Goal: Task Accomplishment & Management: Manage account settings

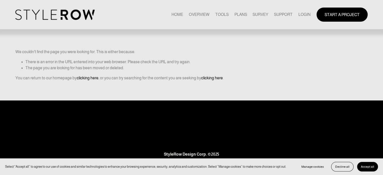
click at [304, 16] on link "LOGIN" at bounding box center [304, 14] width 12 height 7
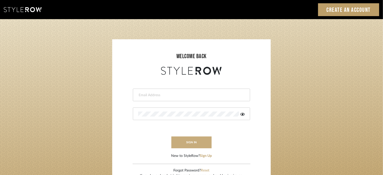
type input "[EMAIL_ADDRESS][DOMAIN_NAME]"
click at [194, 146] on button "sign in" at bounding box center [191, 142] width 40 height 12
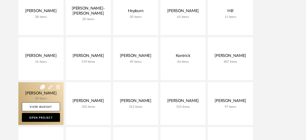
scroll to position [218, 0]
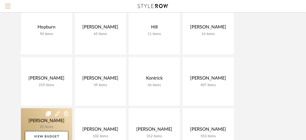
drag, startPoint x: 52, startPoint y: 120, endPoint x: 50, endPoint y: 126, distance: 6.7
click at [50, 126] on link at bounding box center [46, 132] width 51 height 49
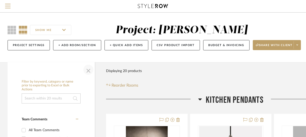
click at [88, 70] on span "button" at bounding box center [88, 70] width 12 height 12
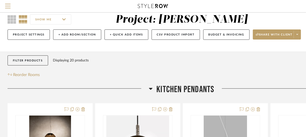
scroll to position [12, 0]
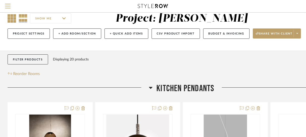
click at [9, 16] on icon at bounding box center [12, 18] width 9 height 9
click at [24, 16] on icon at bounding box center [23, 18] width 9 height 9
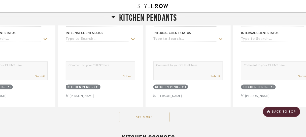
scroll to position [230, 37]
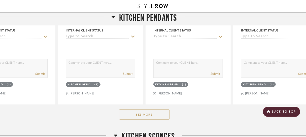
click at [154, 114] on button "See More" at bounding box center [144, 114] width 50 height 10
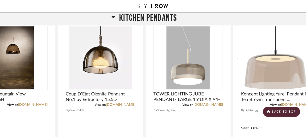
scroll to position [82, 37]
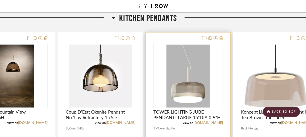
click at [222, 39] on icon at bounding box center [221, 38] width 4 height 4
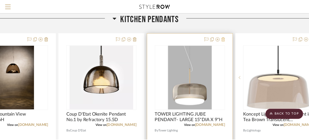
scroll to position [0, 0]
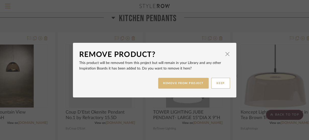
click at [193, 82] on button "REMOVE FROM PROJECT" at bounding box center [183, 83] width 51 height 11
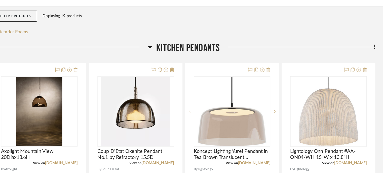
scroll to position [82, 0]
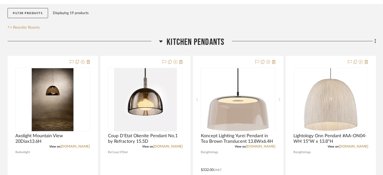
drag, startPoint x: 257, startPoint y: 1, endPoint x: 296, endPoint y: 33, distance: 50.7
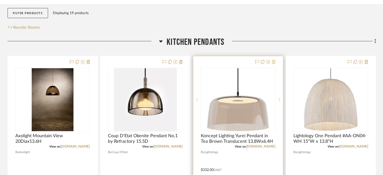
click at [274, 62] on icon at bounding box center [274, 62] width 4 height 4
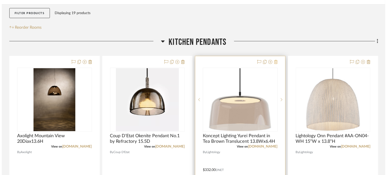
scroll to position [0, 0]
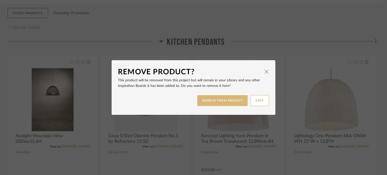
click at [219, 102] on button "REMOVE FROM PROJECT" at bounding box center [222, 100] width 51 height 11
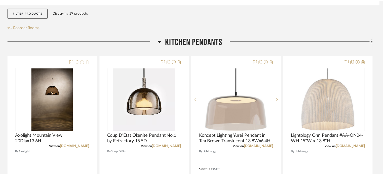
scroll to position [82, 0]
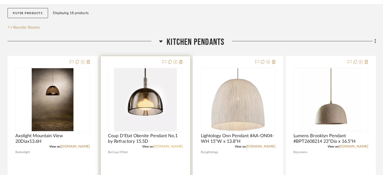
click at [164, 146] on link "[DOMAIN_NAME]" at bounding box center [167, 147] width 29 height 4
click at [172, 146] on link "[DOMAIN_NAME]" at bounding box center [167, 147] width 29 height 4
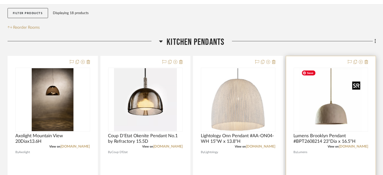
click at [336, 105] on img "0" at bounding box center [330, 99] width 63 height 63
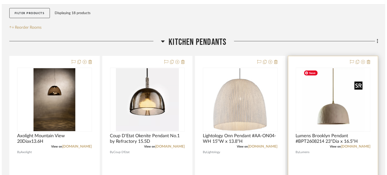
scroll to position [0, 0]
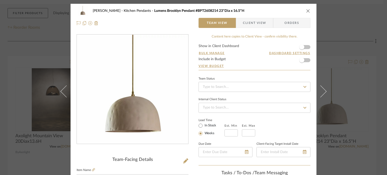
click at [90, 159] on label "Item Name" at bounding box center [85, 170] width 18 height 4
click at [92, 159] on icon at bounding box center [93, 169] width 3 height 3
click at [306, 11] on icon "close" at bounding box center [308, 11] width 4 height 4
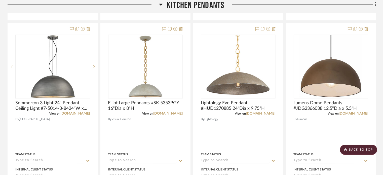
scroll to position [339, 0]
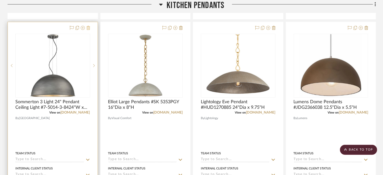
click at [88, 28] on icon at bounding box center [89, 28] width 4 height 4
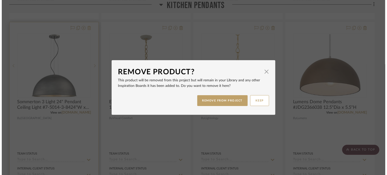
scroll to position [0, 0]
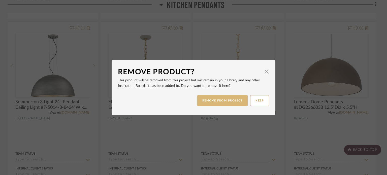
click at [214, 101] on button "REMOVE FROM PROJECT" at bounding box center [222, 100] width 51 height 11
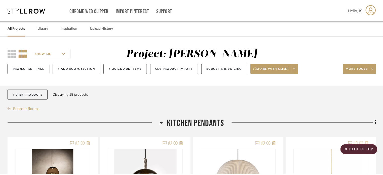
scroll to position [339, 0]
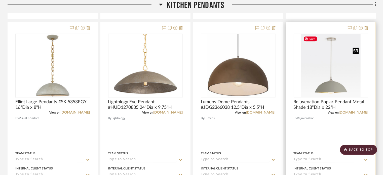
click at [333, 80] on img "0" at bounding box center [330, 65] width 59 height 63
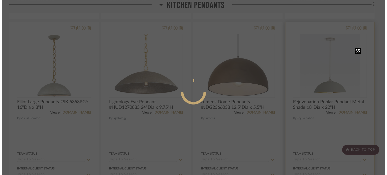
scroll to position [0, 0]
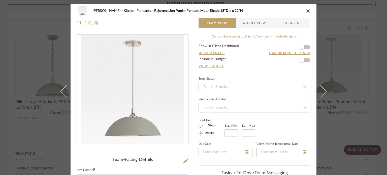
click at [92, 159] on icon at bounding box center [93, 169] width 3 height 3
click at [307, 10] on icon "close" at bounding box center [308, 11] width 4 height 4
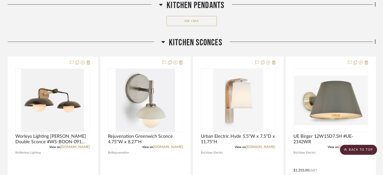
scroll to position [571, 0]
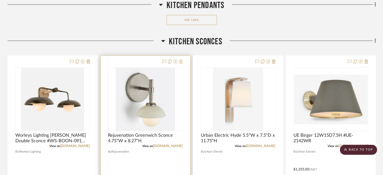
click at [181, 61] on icon at bounding box center [181, 61] width 4 height 4
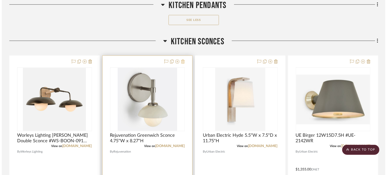
scroll to position [0, 0]
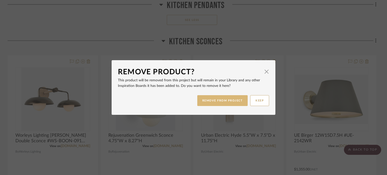
click at [197, 98] on button "REMOVE FROM PROJECT" at bounding box center [222, 100] width 51 height 11
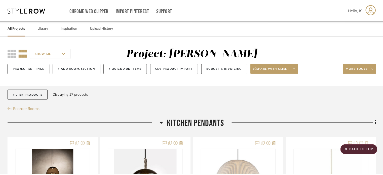
scroll to position [571, 0]
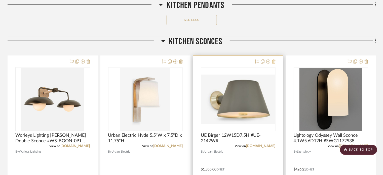
click at [275, 61] on icon at bounding box center [274, 61] width 4 height 4
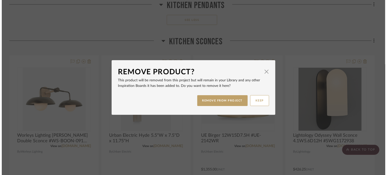
scroll to position [0, 0]
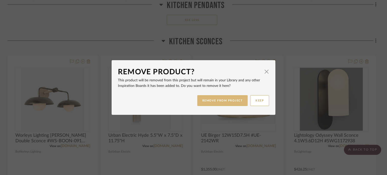
click at [232, 102] on button "REMOVE FROM PROJECT" at bounding box center [222, 100] width 51 height 11
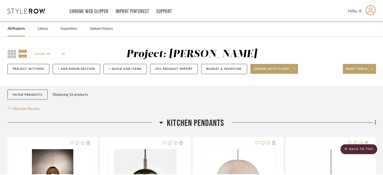
scroll to position [571, 0]
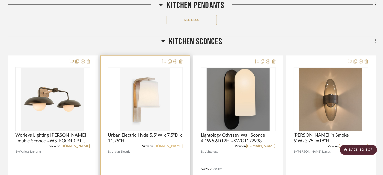
click at [171, 147] on link "urbanelectric.com" at bounding box center [167, 146] width 29 height 4
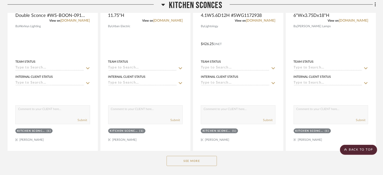
scroll to position [726, 0]
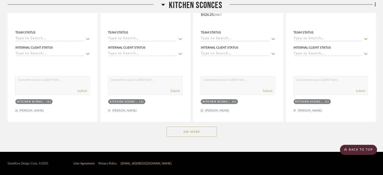
click at [211, 130] on button "See More" at bounding box center [192, 132] width 50 height 10
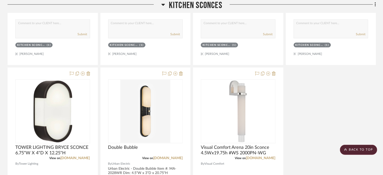
scroll to position [784, 0]
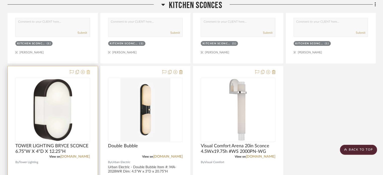
click at [89, 73] on icon at bounding box center [89, 72] width 4 height 4
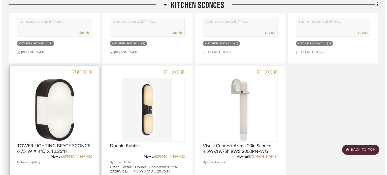
scroll to position [0, 0]
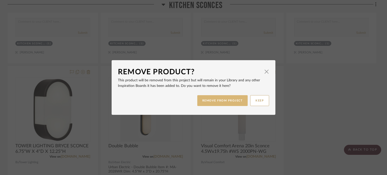
click at [228, 100] on button "REMOVE FROM PROJECT" at bounding box center [222, 100] width 51 height 11
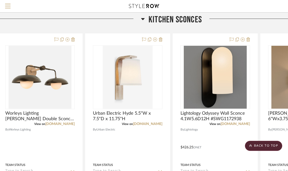
scroll to position [552, 10]
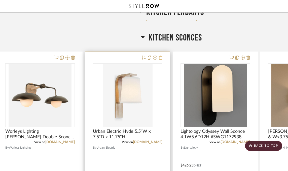
click at [160, 57] on icon at bounding box center [161, 58] width 4 height 4
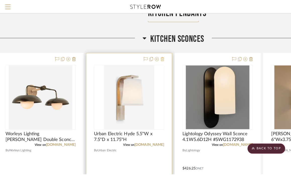
scroll to position [0, 0]
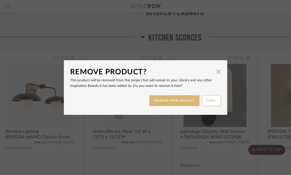
click at [156, 101] on button "REMOVE FROM PROJECT" at bounding box center [174, 100] width 51 height 11
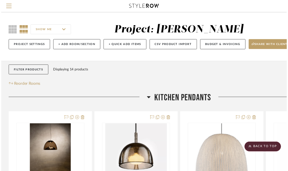
scroll to position [552, 10]
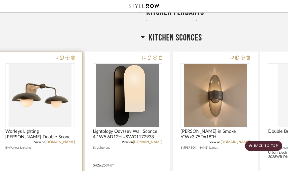
click at [73, 58] on icon at bounding box center [73, 58] width 4 height 4
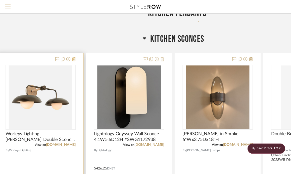
scroll to position [0, 0]
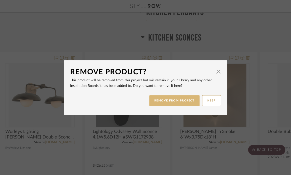
click at [168, 101] on button "REMOVE FROM PROJECT" at bounding box center [174, 100] width 51 height 11
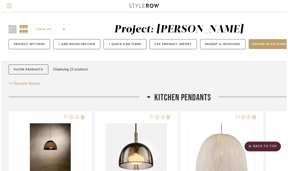
scroll to position [552, 10]
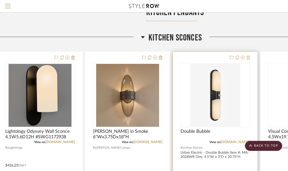
click at [248, 58] on icon at bounding box center [248, 58] width 4 height 4
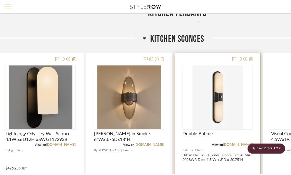
scroll to position [0, 0]
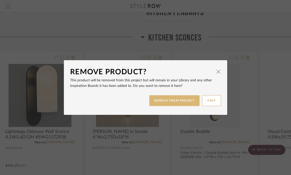
click at [180, 101] on button "REMOVE FROM PROJECT" at bounding box center [174, 100] width 51 height 11
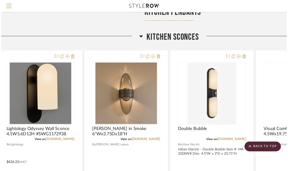
scroll to position [552, 10]
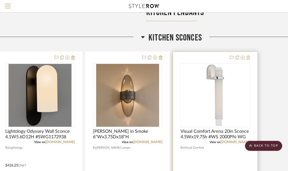
click at [247, 57] on icon at bounding box center [248, 58] width 4 height 4
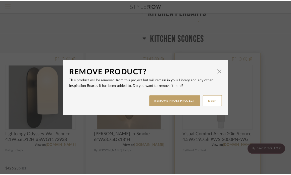
scroll to position [0, 0]
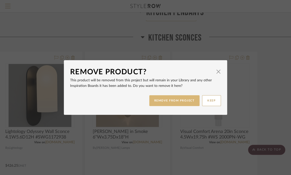
click at [183, 100] on button "REMOVE FROM PROJECT" at bounding box center [174, 100] width 51 height 11
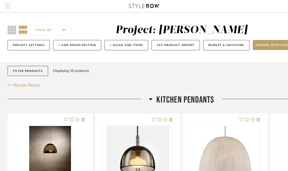
click at [6, 6] on span "Menu" at bounding box center [8, 8] width 6 height 8
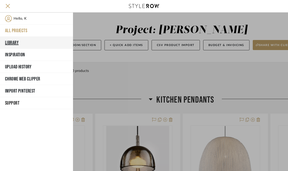
click at [10, 41] on button "Library" at bounding box center [36, 43] width 73 height 12
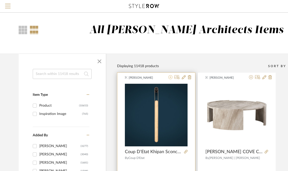
click at [169, 77] on icon at bounding box center [170, 77] width 4 height 4
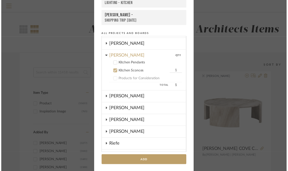
scroll to position [222, 0]
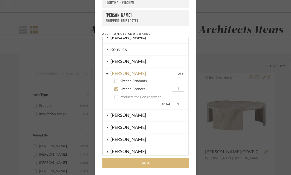
click at [143, 159] on button "Add" at bounding box center [145, 163] width 87 height 10
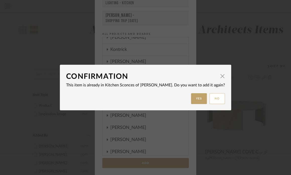
click at [210, 97] on button "No" at bounding box center [218, 98] width 16 height 11
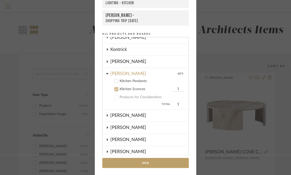
click at [205, 87] on div "Add to Projects Recent Projects, Rooms, or Boards Lesnik - Kitchen Sconces Chen…" at bounding box center [145, 87] width 291 height 175
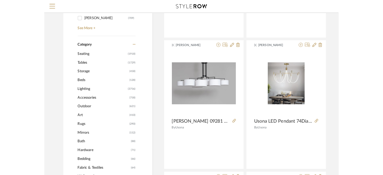
scroll to position [169, 0]
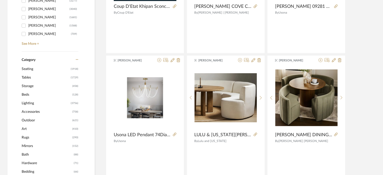
click at [31, 101] on span "Lighting" at bounding box center [46, 103] width 48 height 9
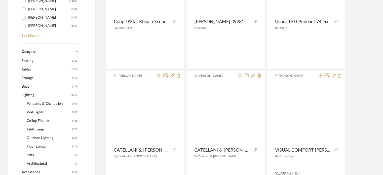
scroll to position [168, 0]
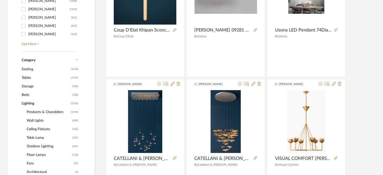
click at [42, 121] on span "Wall Lights" at bounding box center [49, 120] width 44 height 9
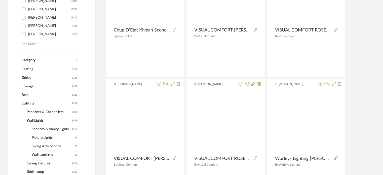
scroll to position [176, 0]
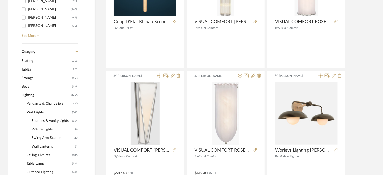
click at [45, 119] on span "Sconces & Vanity Lights" at bounding box center [51, 121] width 39 height 9
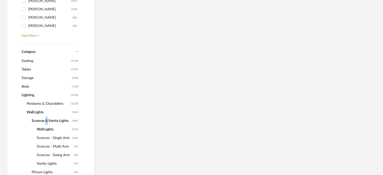
click at [45, 119] on span "Sconces & Vanity Lights" at bounding box center [51, 121] width 39 height 9
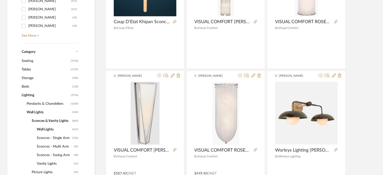
click at [45, 129] on span "Wall Lights" at bounding box center [54, 129] width 34 height 9
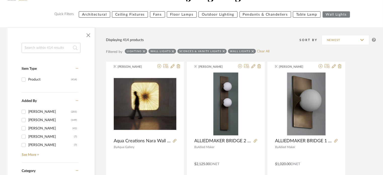
scroll to position [47, 0]
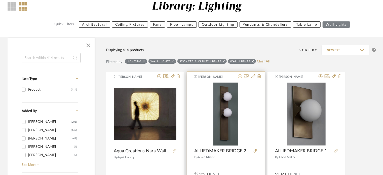
click at [240, 75] on icon at bounding box center [240, 76] width 4 height 4
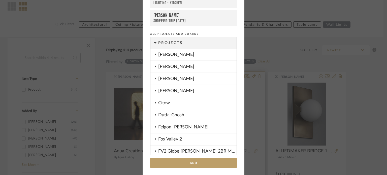
scroll to position [268, 0]
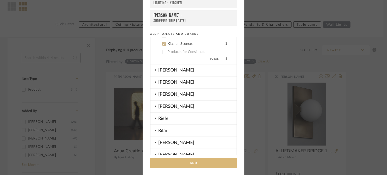
click at [194, 159] on button "Add" at bounding box center [193, 163] width 87 height 10
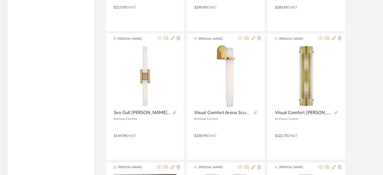
scroll to position [1358, 0]
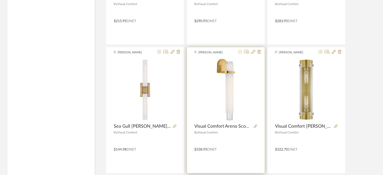
click at [240, 52] on icon at bounding box center [240, 52] width 4 height 4
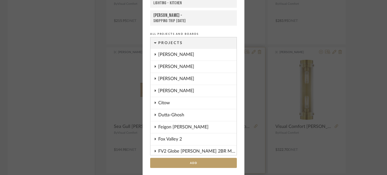
scroll to position [268, 0]
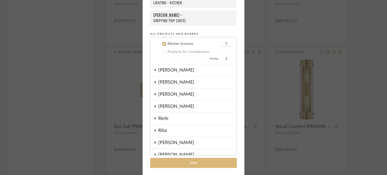
click at [207, 159] on button "Add" at bounding box center [193, 163] width 87 height 10
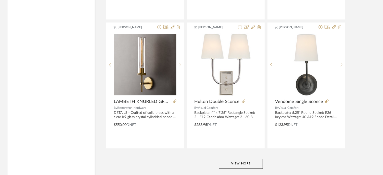
scroll to position [1538, 0]
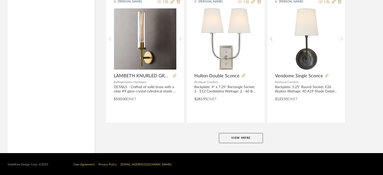
click at [247, 139] on button "View More" at bounding box center [241, 138] width 44 height 10
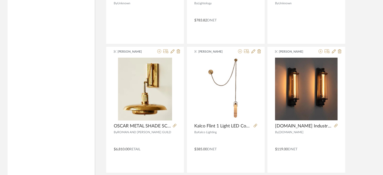
scroll to position [3051, 0]
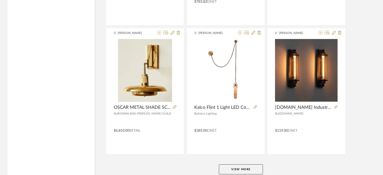
click at [251, 159] on button "View More" at bounding box center [241, 169] width 44 height 10
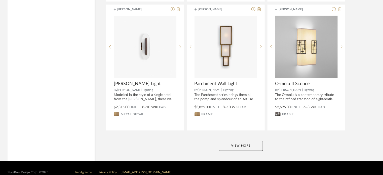
scroll to position [4624, 0]
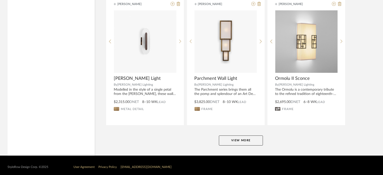
click at [254, 138] on button "View More" at bounding box center [241, 140] width 44 height 10
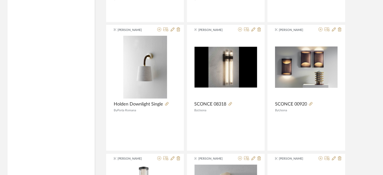
scroll to position [6022, 0]
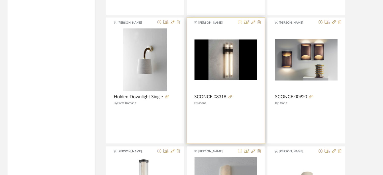
click at [239, 20] on icon at bounding box center [240, 22] width 4 height 4
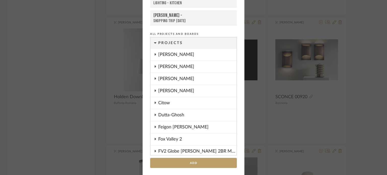
scroll to position [268, 0]
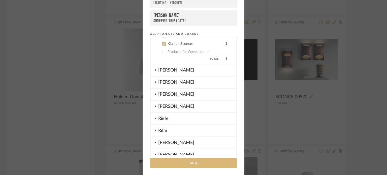
click at [195, 159] on button "Add" at bounding box center [193, 163] width 87 height 10
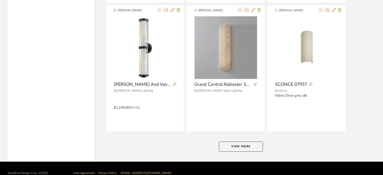
scroll to position [6168, 0]
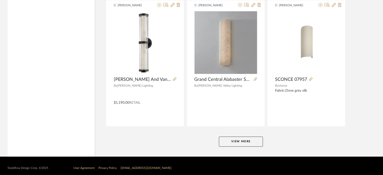
click at [242, 137] on button "View More" at bounding box center [241, 142] width 44 height 10
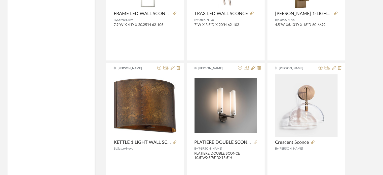
scroll to position [7539, 0]
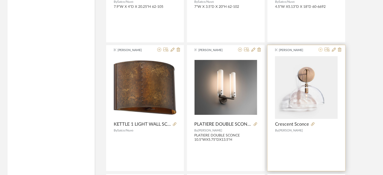
click at [320, 48] on icon at bounding box center [321, 50] width 4 height 4
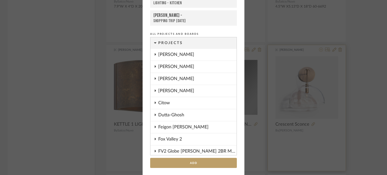
scroll to position [268, 0]
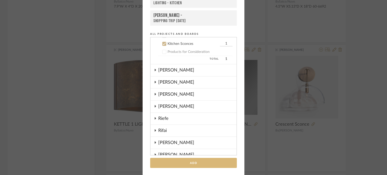
click at [208, 159] on button "Add" at bounding box center [193, 163] width 87 height 10
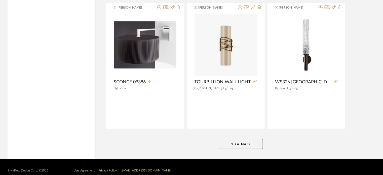
scroll to position [7711, 0]
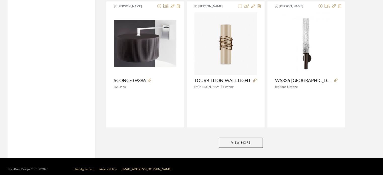
click at [235, 138] on button "View More" at bounding box center [241, 143] width 44 height 10
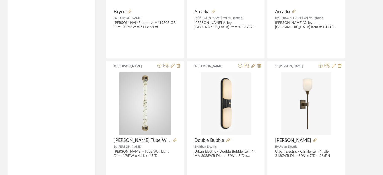
scroll to position [8305, 0]
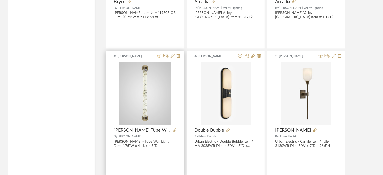
click at [159, 54] on icon at bounding box center [159, 56] width 4 height 4
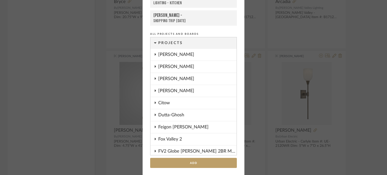
scroll to position [268, 0]
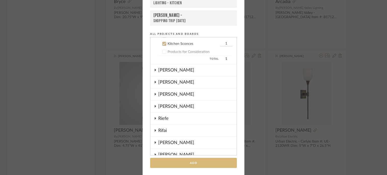
click at [196, 159] on button "Add" at bounding box center [193, 163] width 87 height 10
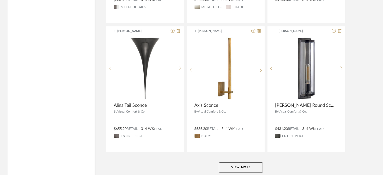
scroll to position [9254, 0]
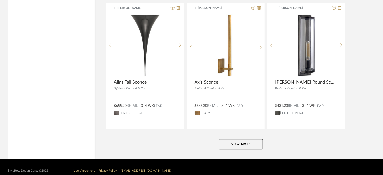
drag, startPoint x: 248, startPoint y: 140, endPoint x: 241, endPoint y: 137, distance: 8.0
click at [241, 139] on button "View More" at bounding box center [241, 144] width 44 height 10
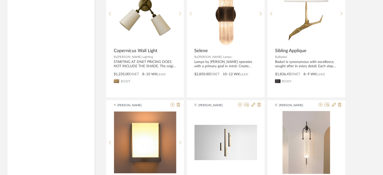
scroll to position [10633, 0]
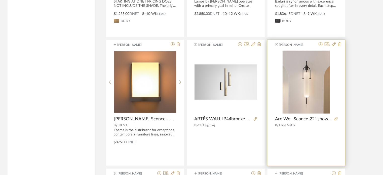
click at [320, 42] on icon at bounding box center [321, 44] width 4 height 4
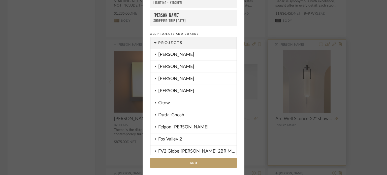
scroll to position [268, 0]
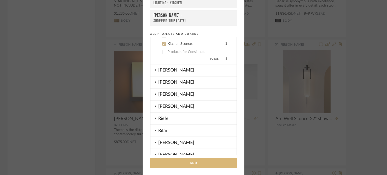
click at [197, 159] on button "Add" at bounding box center [193, 163] width 87 height 10
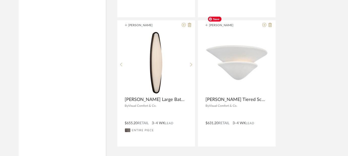
scroll to position [16214, 0]
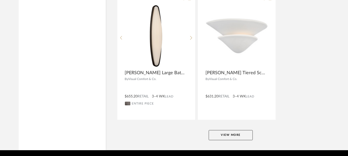
click at [230, 130] on button "View More" at bounding box center [231, 135] width 44 height 10
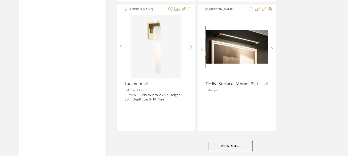
scroll to position [18529, 0]
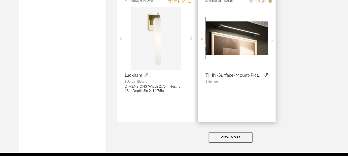
click at [265, 73] on icon at bounding box center [266, 75] width 4 height 4
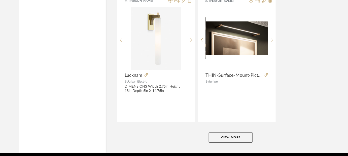
click at [236, 132] on button "View More" at bounding box center [231, 137] width 44 height 10
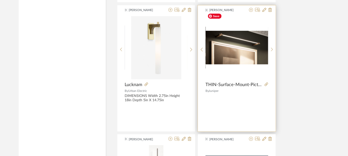
scroll to position [18492, 0]
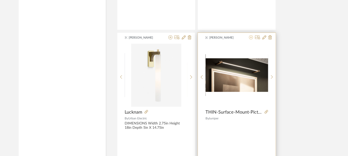
click at [251, 35] on icon at bounding box center [251, 37] width 4 height 4
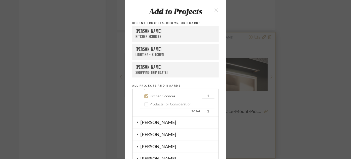
scroll to position [68, 0]
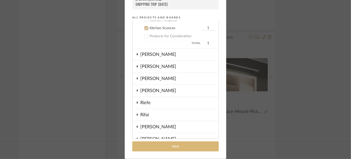
click at [172, 146] on button "Add" at bounding box center [175, 146] width 87 height 10
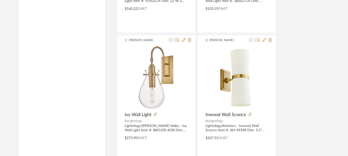
scroll to position [20843, 0]
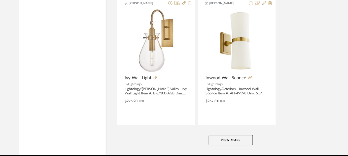
click at [240, 135] on button "View More" at bounding box center [231, 140] width 44 height 10
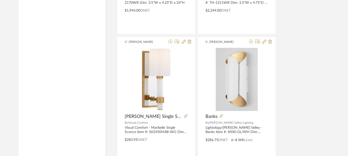
scroll to position [23157, 0]
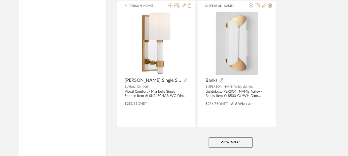
click at [240, 137] on button "View More" at bounding box center [231, 142] width 44 height 10
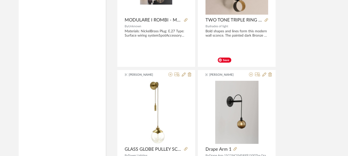
scroll to position [24127, 0]
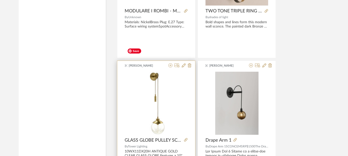
drag, startPoint x: 170, startPoint y: 40, endPoint x: 164, endPoint y: 50, distance: 12.2
click at [164, 71] on img "0" at bounding box center [156, 102] width 62 height 63
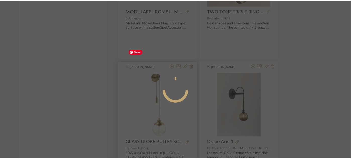
scroll to position [0, 0]
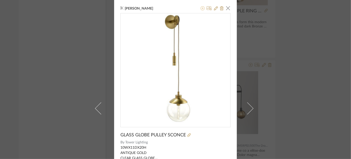
click at [201, 9] on icon at bounding box center [203, 8] width 4 height 4
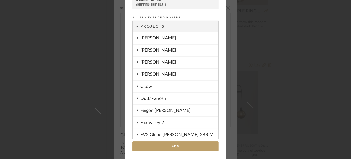
scroll to position [267, 0]
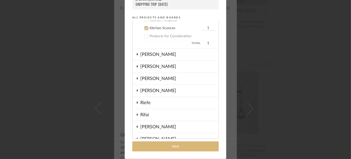
click at [178, 147] on button "Add" at bounding box center [175, 146] width 87 height 10
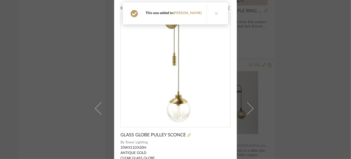
drag, startPoint x: 320, startPoint y: 107, endPoint x: 309, endPoint y: 102, distance: 12.3
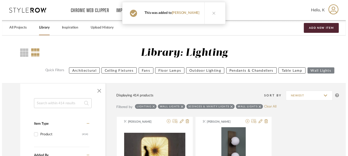
scroll to position [24127, 0]
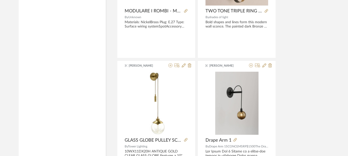
drag, startPoint x: 309, startPoint y: 102, endPoint x: 296, endPoint y: 118, distance: 19.5
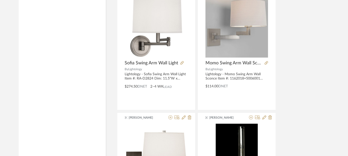
scroll to position [25472, 0]
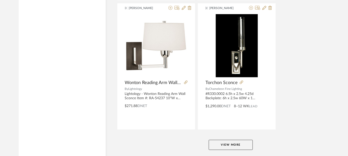
click at [225, 139] on button "View More" at bounding box center [231, 144] width 44 height 10
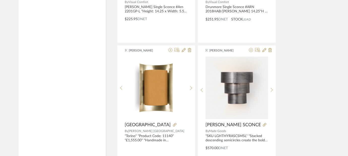
scroll to position [26609, 0]
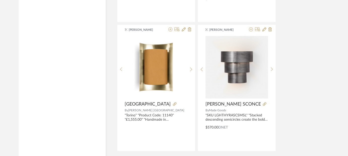
drag, startPoint x: 339, startPoint y: 90, endPoint x: 308, endPoint y: 111, distance: 37.5
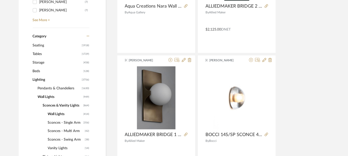
scroll to position [201, 0]
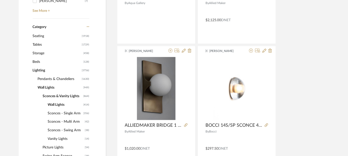
click at [60, 104] on span "Wall Lights" at bounding box center [65, 104] width 34 height 9
click at [61, 93] on span "Sconces & Vanity Lights" at bounding box center [62, 96] width 39 height 9
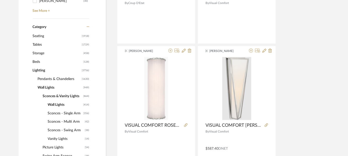
click at [61, 113] on span "Sconces - Single Arm" at bounding box center [65, 113] width 34 height 9
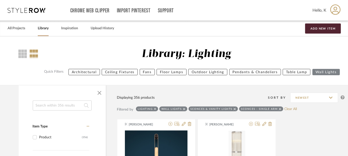
click at [234, 108] on icon at bounding box center [235, 108] width 2 height 2
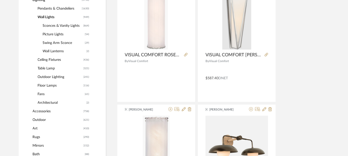
scroll to position [274, 0]
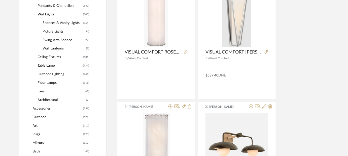
click at [57, 22] on span "Sconces & Vanity Lights" at bounding box center [62, 23] width 39 height 9
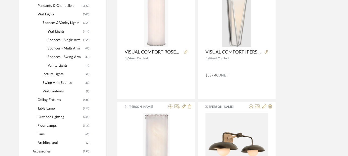
click at [58, 39] on span "Sconces - Single Arm" at bounding box center [65, 40] width 34 height 9
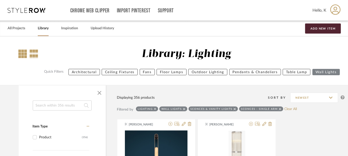
click at [24, 53] on div at bounding box center [23, 53] width 9 height 9
click at [99, 91] on span "button" at bounding box center [99, 93] width 12 height 12
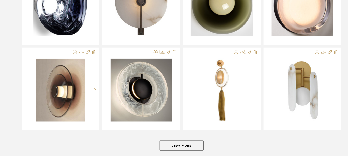
scroll to position [774, 0]
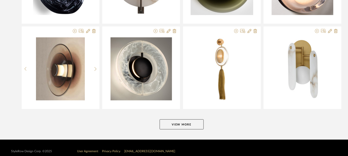
drag, startPoint x: 180, startPoint y: 122, endPoint x: 173, endPoint y: 125, distance: 8.0
click at [173, 125] on button "View More" at bounding box center [182, 124] width 44 height 10
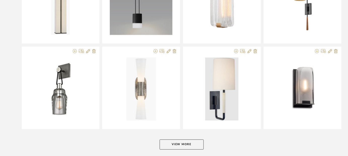
scroll to position [1531, 0]
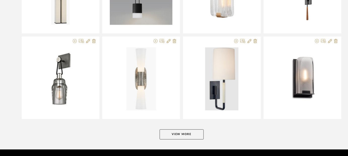
click at [191, 129] on button "View More" at bounding box center [182, 134] width 44 height 10
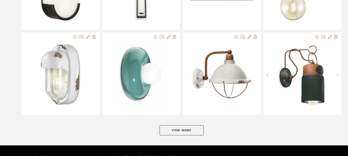
scroll to position [2304, 0]
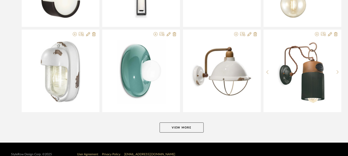
click at [195, 123] on button "View More" at bounding box center [182, 127] width 44 height 10
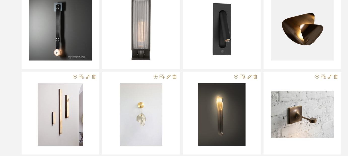
scroll to position [2696, 0]
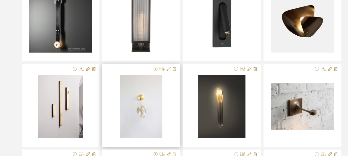
click at [156, 67] on icon at bounding box center [156, 69] width 4 height 4
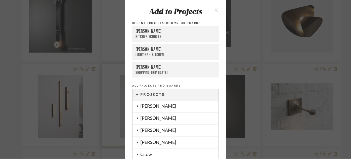
scroll to position [68, 0]
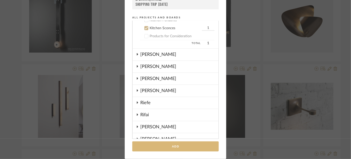
click at [185, 145] on button "Add" at bounding box center [175, 146] width 87 height 10
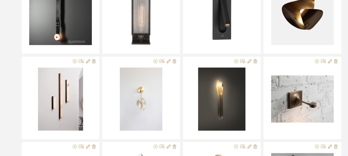
scroll to position [2707, 0]
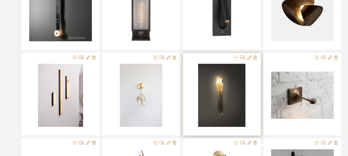
click at [236, 55] on icon at bounding box center [236, 57] width 4 height 4
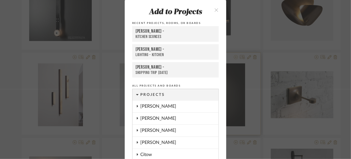
scroll to position [68, 0]
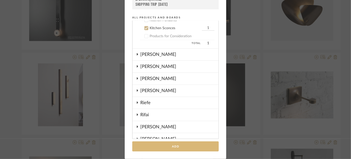
click at [179, 147] on button "Add" at bounding box center [175, 146] width 87 height 10
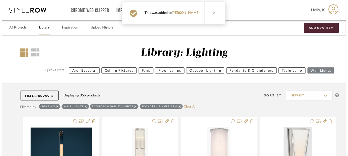
scroll to position [2707, 0]
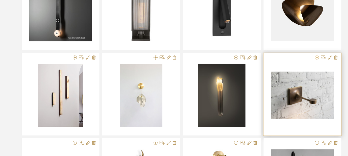
click at [317, 55] on icon at bounding box center [317, 57] width 4 height 4
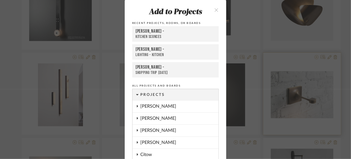
scroll to position [68, 0]
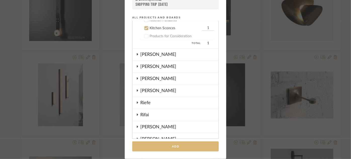
click at [180, 147] on button "Add" at bounding box center [175, 146] width 87 height 10
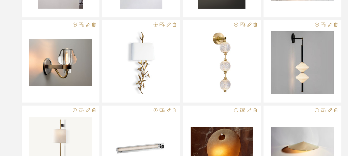
scroll to position [2828, 0]
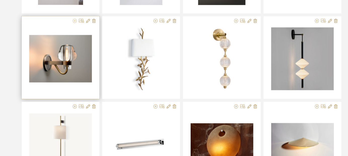
click at [75, 19] on icon at bounding box center [75, 21] width 4 height 4
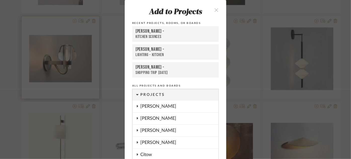
scroll to position [68, 0]
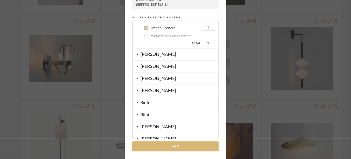
click at [178, 149] on button "Add" at bounding box center [175, 146] width 87 height 10
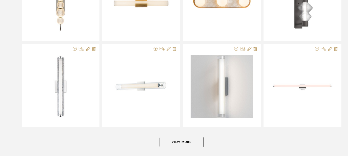
scroll to position [3076, 0]
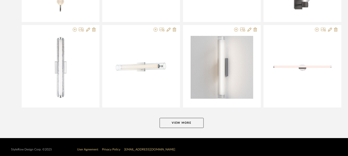
click at [186, 119] on button "View More" at bounding box center [182, 123] width 44 height 10
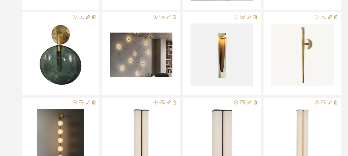
scroll to position [3145, 0]
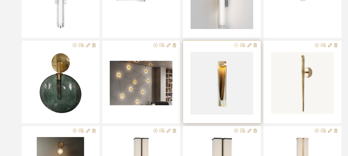
click at [237, 43] on icon at bounding box center [236, 45] width 4 height 4
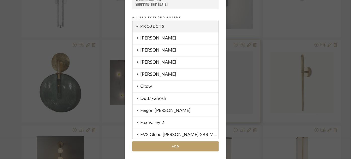
scroll to position [267, 0]
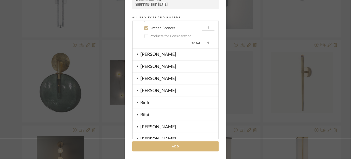
click at [175, 146] on button "Add" at bounding box center [175, 146] width 87 height 10
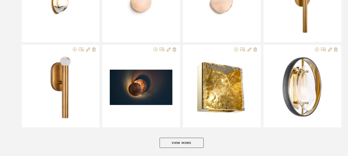
scroll to position [3841, 0]
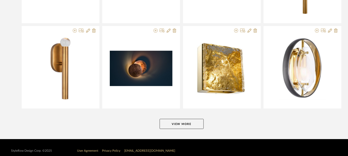
click at [199, 119] on button "View More" at bounding box center [182, 124] width 44 height 10
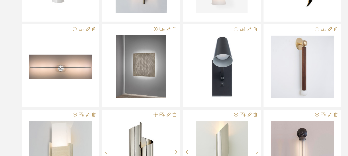
scroll to position [4533, 0]
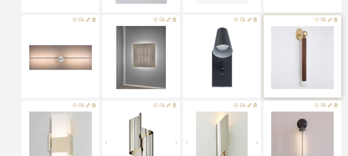
click at [317, 18] on icon at bounding box center [317, 20] width 4 height 4
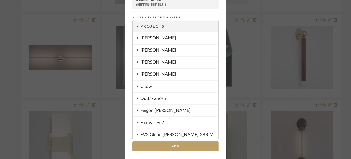
scroll to position [267, 0]
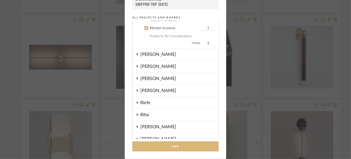
click at [185, 145] on button "Add" at bounding box center [175, 146] width 87 height 10
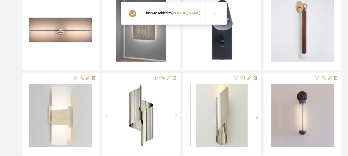
scroll to position [4570, 0]
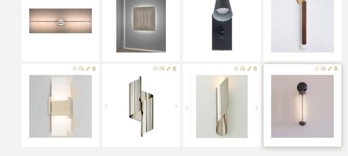
click at [317, 66] on icon at bounding box center [317, 68] width 4 height 4
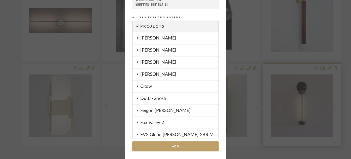
scroll to position [267, 0]
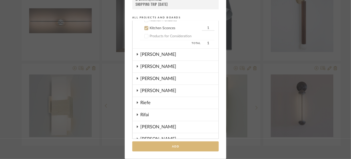
click at [187, 147] on button "Add" at bounding box center [175, 146] width 87 height 10
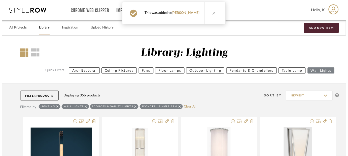
scroll to position [4570, 0]
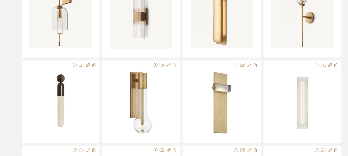
scroll to position [4753, 0]
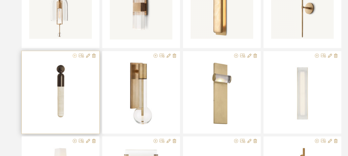
click at [74, 54] on icon at bounding box center [75, 56] width 4 height 4
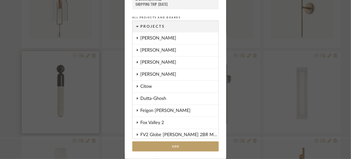
scroll to position [267, 0]
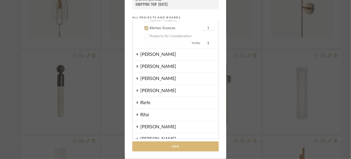
click at [165, 147] on button "Add" at bounding box center [175, 146] width 87 height 10
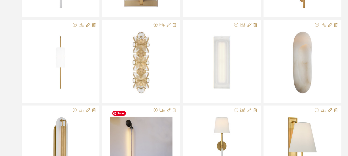
scroll to position [4991, 0]
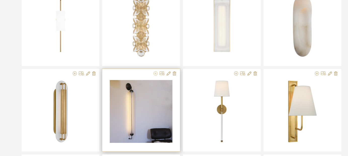
click at [155, 71] on icon at bounding box center [156, 73] width 4 height 4
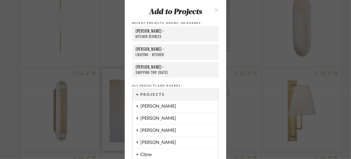
scroll to position [68, 0]
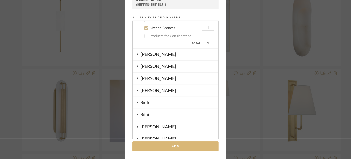
click at [171, 145] on button "Add" at bounding box center [175, 146] width 87 height 10
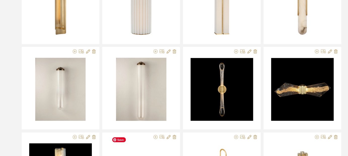
scroll to position [5192, 0]
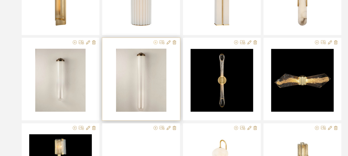
click at [156, 40] on icon at bounding box center [156, 42] width 4 height 4
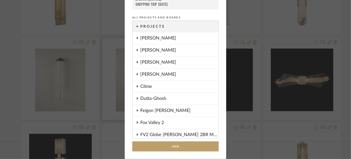
scroll to position [267, 0]
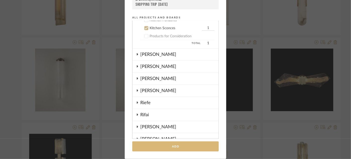
click at [176, 146] on button "Add" at bounding box center [175, 146] width 87 height 10
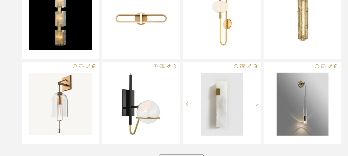
scroll to position [5366, 0]
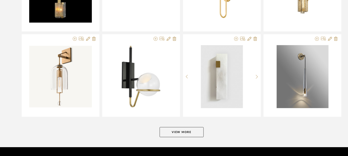
drag, startPoint x: 174, startPoint y: 117, endPoint x: 172, endPoint y: 124, distance: 8.0
click at [172, 127] on button "View More" at bounding box center [182, 132] width 44 height 10
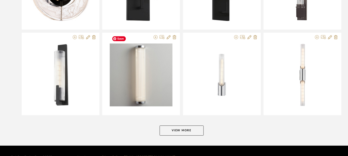
scroll to position [6137, 0]
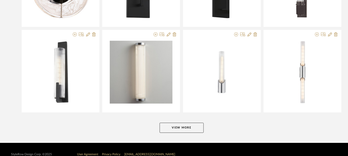
click at [174, 122] on button "View More" at bounding box center [182, 127] width 44 height 10
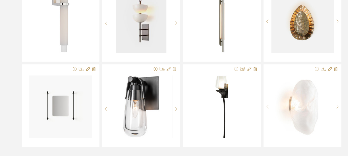
scroll to position [6878, 0]
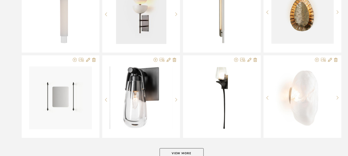
click at [170, 148] on button "View More" at bounding box center [182, 153] width 44 height 10
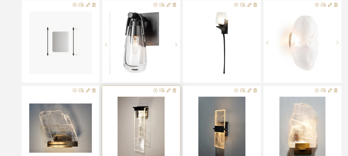
scroll to position [6970, 0]
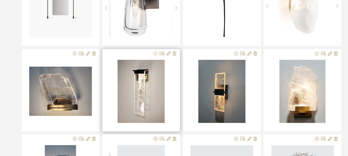
click at [155, 51] on icon at bounding box center [156, 53] width 4 height 4
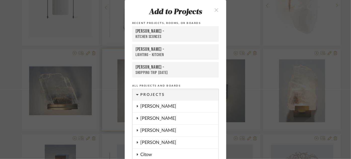
scroll to position [68, 0]
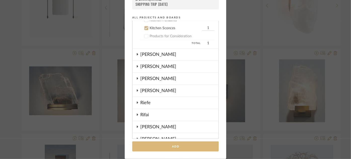
click at [195, 146] on button "Add" at bounding box center [175, 146] width 87 height 10
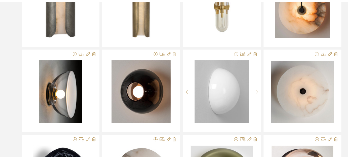
scroll to position [0, 0]
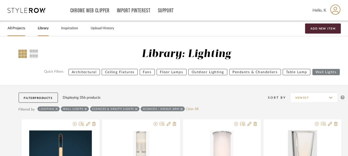
click at [18, 28] on link "All Projects" at bounding box center [17, 28] width 18 height 7
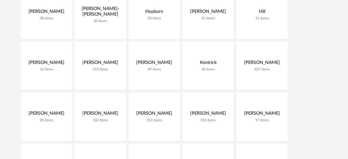
scroll to position [241, 0]
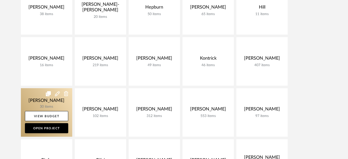
click at [52, 106] on link at bounding box center [46, 112] width 51 height 49
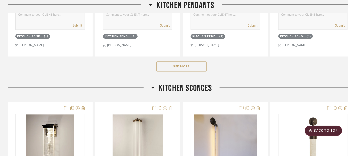
scroll to position [304, 0]
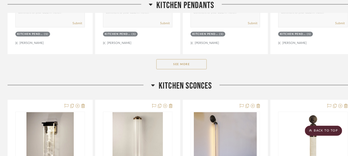
click at [193, 63] on button "See More" at bounding box center [181, 64] width 50 height 10
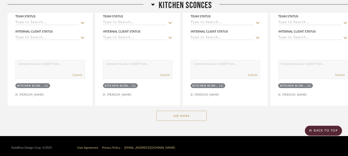
scroll to position [744, 0]
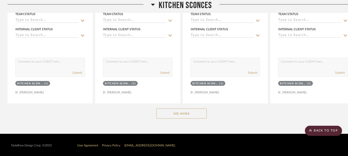
click at [193, 110] on button "See More" at bounding box center [181, 113] width 50 height 10
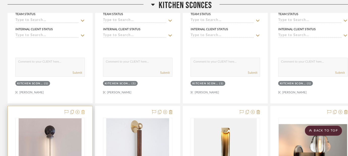
click at [84, 110] on icon at bounding box center [83, 112] width 4 height 4
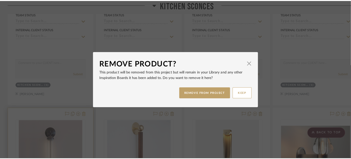
scroll to position [0, 0]
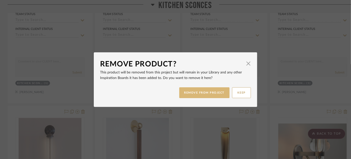
click at [188, 92] on button "REMOVE FROM PROJECT" at bounding box center [204, 92] width 51 height 11
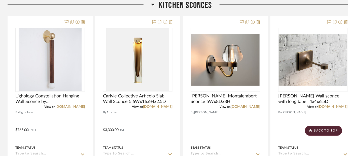
scroll to position [830, 0]
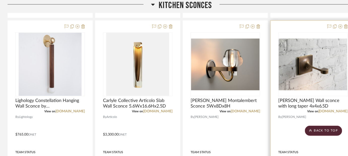
click at [293, 23] on div at bounding box center [313, 131] width 85 height 220
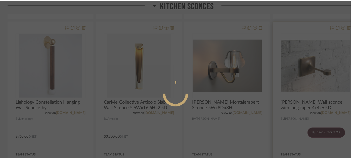
scroll to position [0, 0]
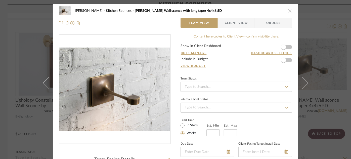
click at [288, 11] on icon "close" at bounding box center [290, 11] width 4 height 4
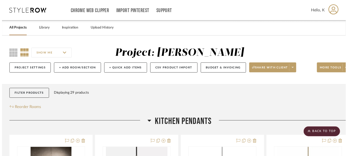
scroll to position [830, 0]
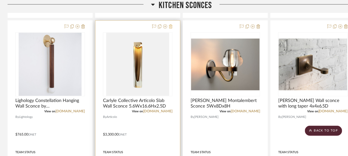
click at [171, 25] on icon at bounding box center [171, 26] width 4 height 4
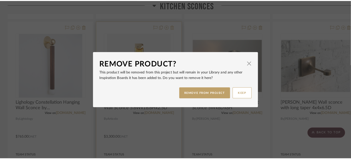
scroll to position [0, 0]
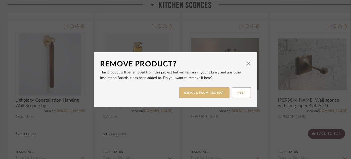
click at [213, 93] on button "REMOVE FROM PROJECT" at bounding box center [204, 92] width 51 height 11
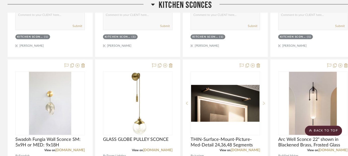
scroll to position [1016, 0]
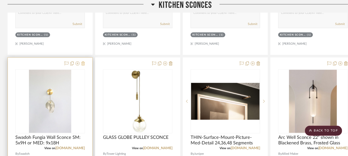
click at [84, 63] on icon at bounding box center [83, 63] width 4 height 4
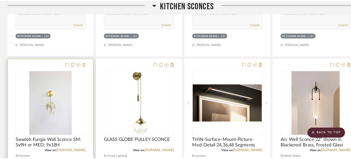
scroll to position [0, 0]
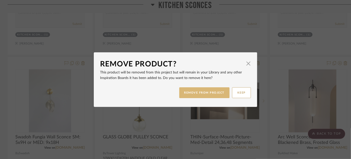
click at [199, 94] on button "REMOVE FROM PROJECT" at bounding box center [204, 92] width 51 height 11
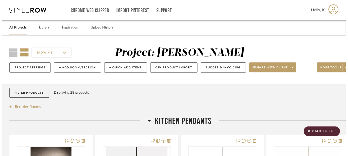
scroll to position [1016, 0]
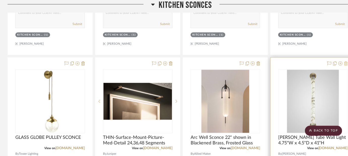
click at [346, 63] on icon at bounding box center [346, 63] width 4 height 4
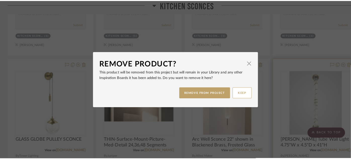
scroll to position [0, 0]
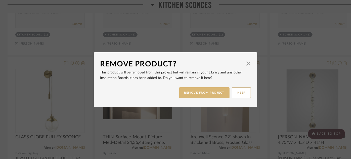
click at [204, 96] on button "REMOVE FROM PROJECT" at bounding box center [204, 92] width 51 height 11
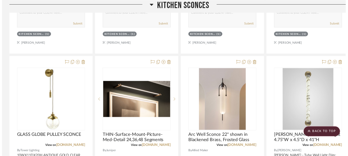
scroll to position [1016, 0]
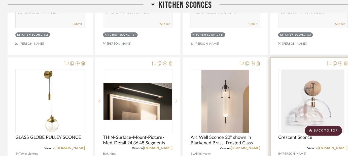
click at [345, 62] on icon at bounding box center [346, 63] width 4 height 4
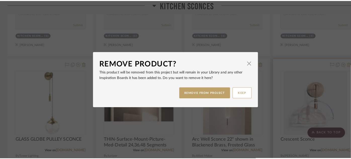
scroll to position [0, 0]
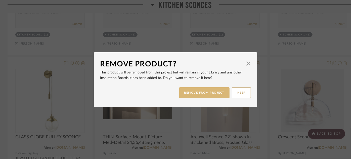
click at [204, 94] on button "REMOVE FROM PROJECT" at bounding box center [204, 92] width 51 height 11
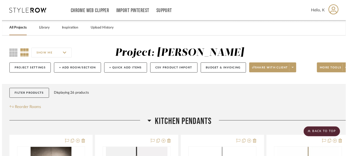
scroll to position [1016, 0]
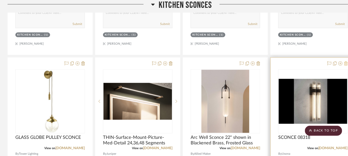
click at [346, 63] on icon at bounding box center [346, 63] width 4 height 4
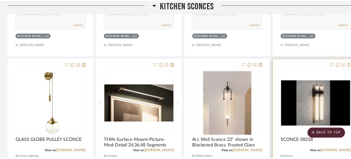
scroll to position [0, 0]
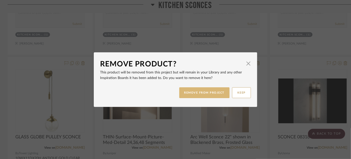
click at [209, 97] on button "REMOVE FROM PROJECT" at bounding box center [204, 92] width 51 height 11
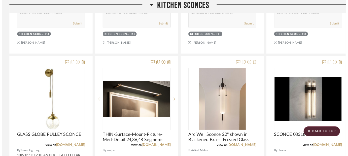
scroll to position [1016, 0]
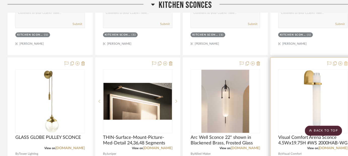
click at [347, 62] on icon at bounding box center [346, 63] width 4 height 4
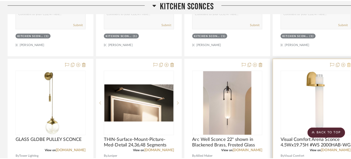
scroll to position [0, 0]
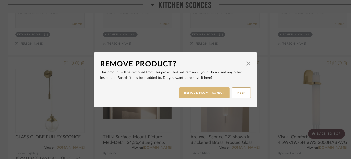
click at [211, 91] on button "REMOVE FROM PROJECT" at bounding box center [204, 92] width 51 height 11
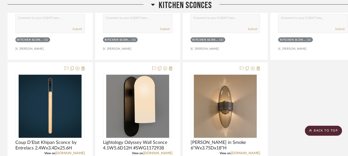
scroll to position [1231, 0]
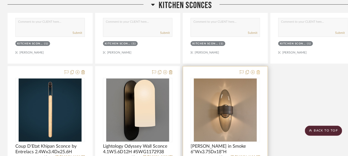
click at [258, 70] on icon at bounding box center [258, 72] width 4 height 4
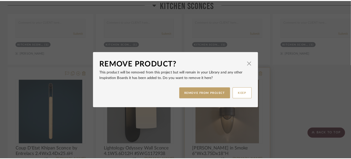
scroll to position [0, 0]
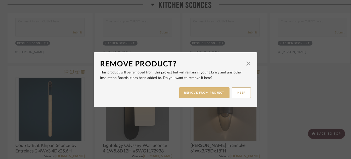
click at [191, 94] on button "REMOVE FROM PROJECT" at bounding box center [204, 92] width 51 height 11
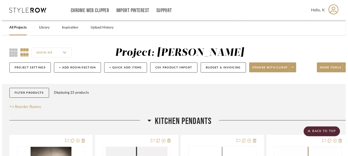
scroll to position [1231, 0]
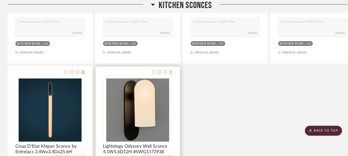
click at [169, 71] on icon at bounding box center [171, 72] width 4 height 4
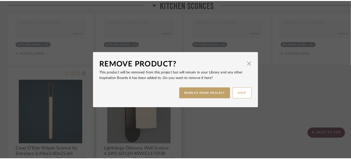
scroll to position [0, 0]
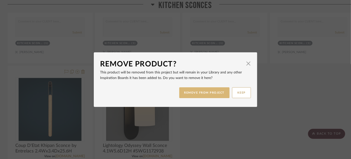
click at [191, 90] on button "REMOVE FROM PROJECT" at bounding box center [204, 92] width 51 height 11
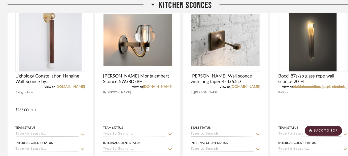
scroll to position [850, 0]
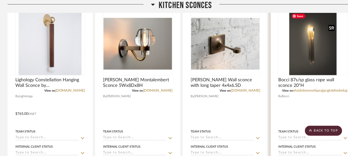
click at [308, 53] on img "0" at bounding box center [312, 43] width 47 height 63
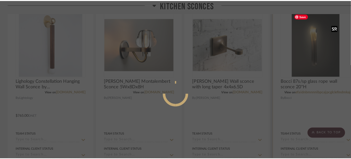
scroll to position [0, 0]
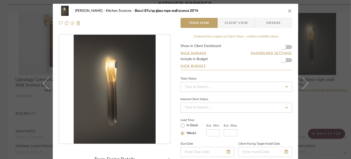
click at [288, 9] on icon "close" at bounding box center [290, 11] width 4 height 4
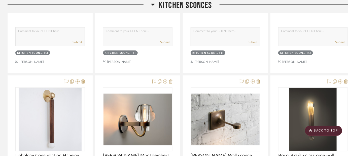
scroll to position [780, 0]
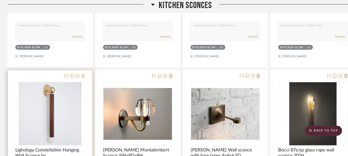
click at [83, 75] on icon at bounding box center [83, 76] width 4 height 4
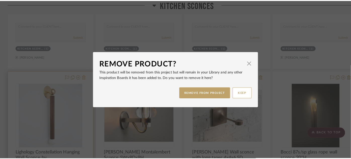
scroll to position [0, 0]
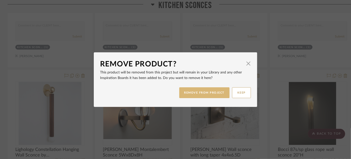
click at [191, 90] on button "REMOVE FROM PROJECT" at bounding box center [204, 92] width 51 height 11
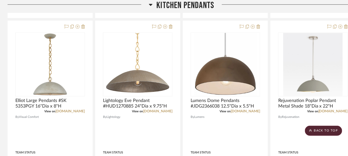
scroll to position [339, 0]
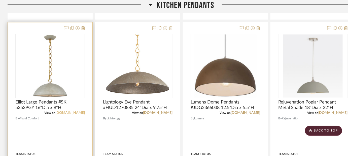
click at [69, 111] on link "[DOMAIN_NAME]" at bounding box center [69, 113] width 29 height 4
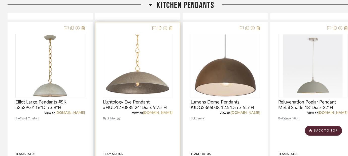
click at [162, 113] on link "[DOMAIN_NAME]" at bounding box center [157, 113] width 29 height 4
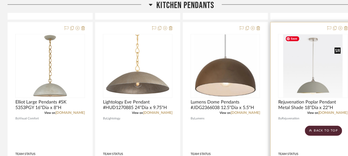
click at [312, 88] on img "0" at bounding box center [312, 65] width 59 height 63
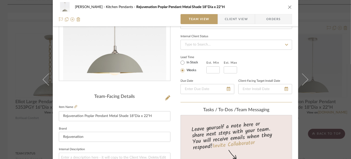
scroll to position [69, 0]
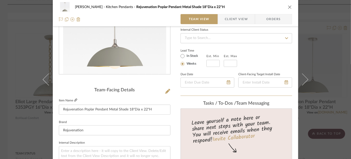
click at [74, 100] on icon at bounding box center [75, 100] width 3 height 3
click at [288, 8] on icon "close" at bounding box center [290, 7] width 4 height 4
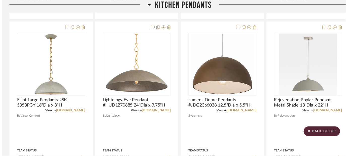
scroll to position [339, 0]
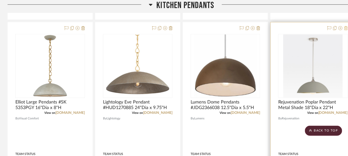
click at [346, 27] on icon at bounding box center [346, 28] width 4 height 4
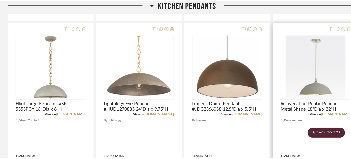
scroll to position [0, 0]
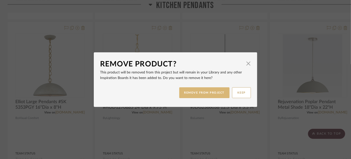
click at [217, 95] on button "REMOVE FROM PROJECT" at bounding box center [204, 92] width 51 height 11
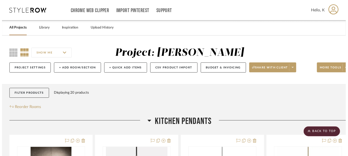
scroll to position [339, 0]
